Goal: Task Accomplishment & Management: Use online tool/utility

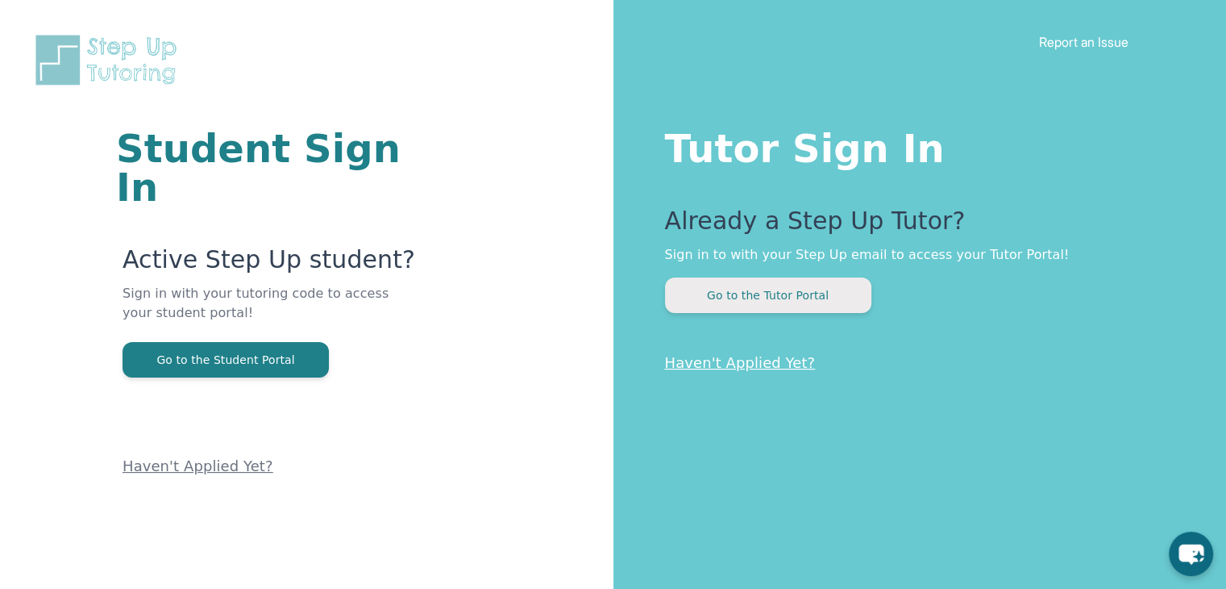
click at [760, 293] on button "Go to the Tutor Portal" at bounding box center [768, 294] width 206 height 35
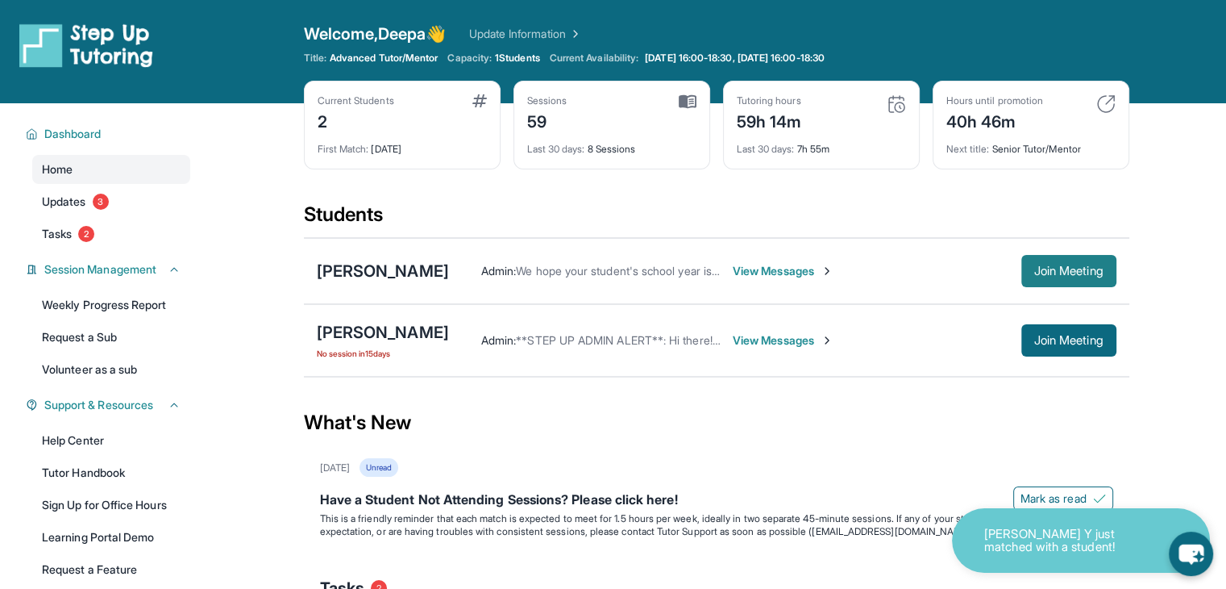
click at [1060, 261] on button "Join Meeting" at bounding box center [1069, 271] width 95 height 32
click at [735, 98] on div "Tutoring hours 59h 14m Last 30 days : 7h 55m" at bounding box center [821, 125] width 197 height 89
click at [1101, 269] on span "Join Meeting" at bounding box center [1069, 271] width 69 height 10
